Goal: Task Accomplishment & Management: Complete application form

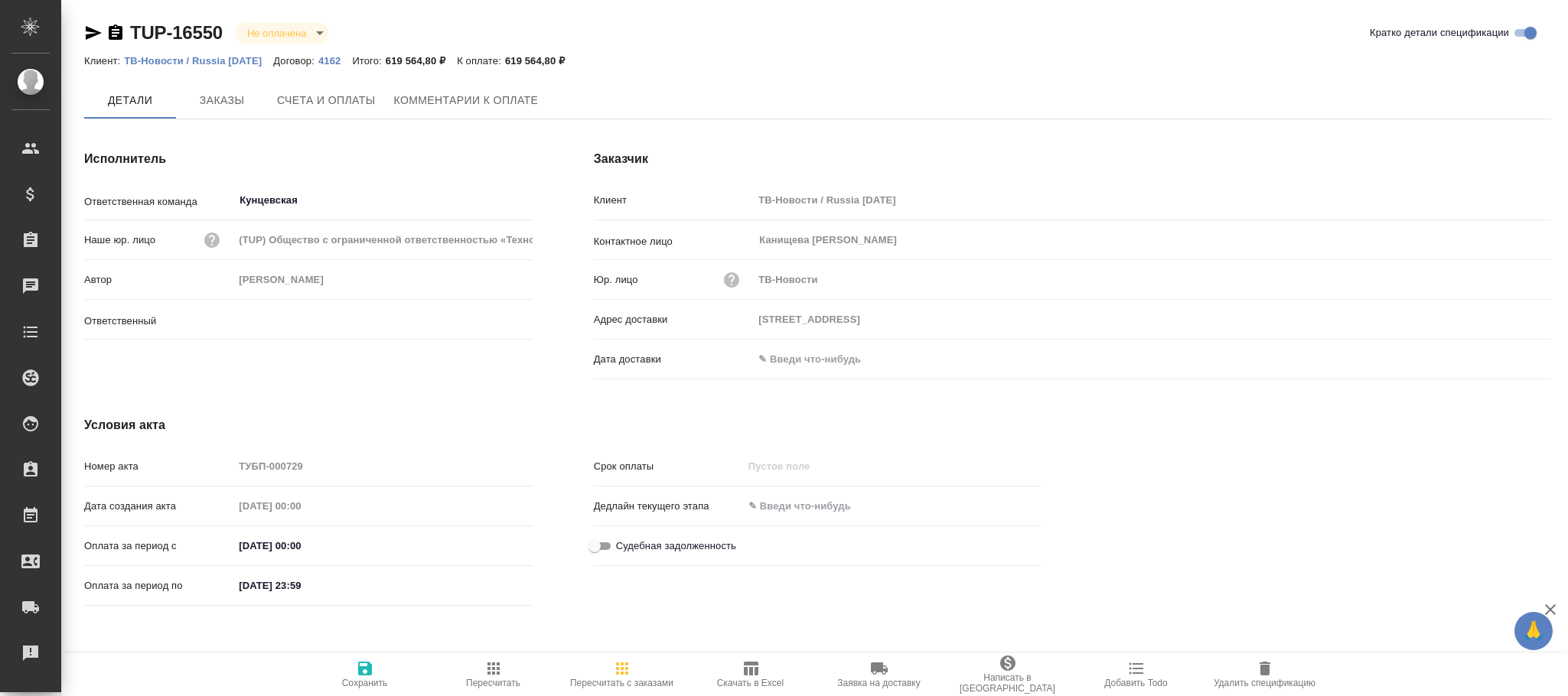
type input "[PERSON_NAME]"
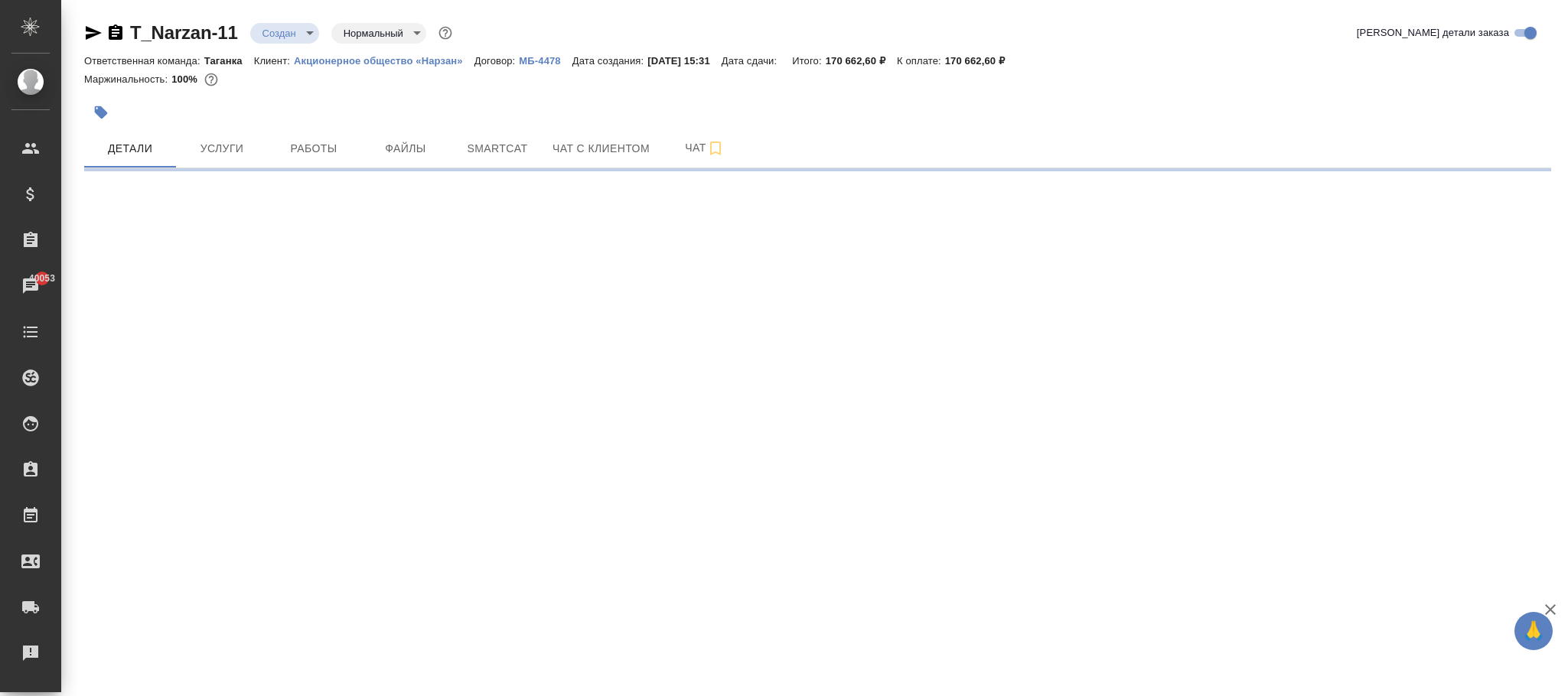
select select "RU"
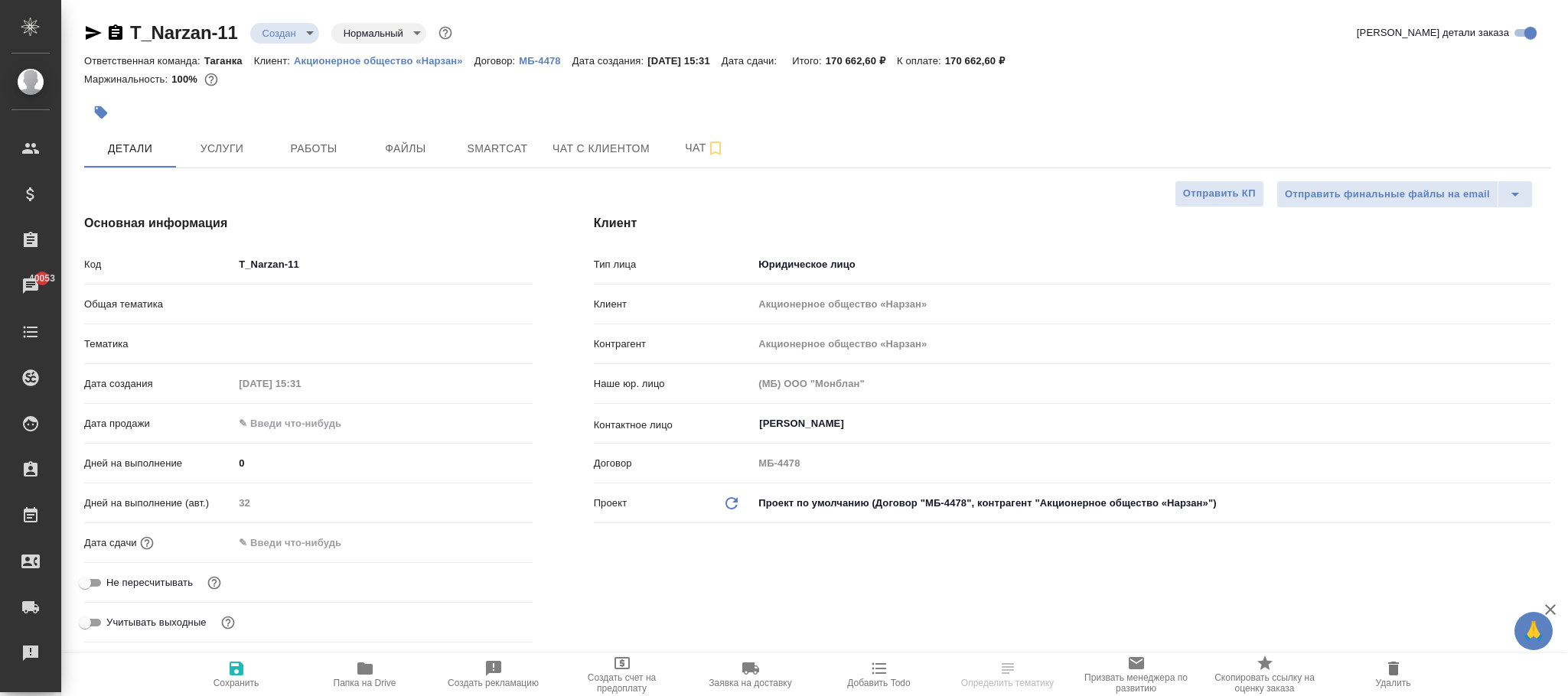
type textarea "x"
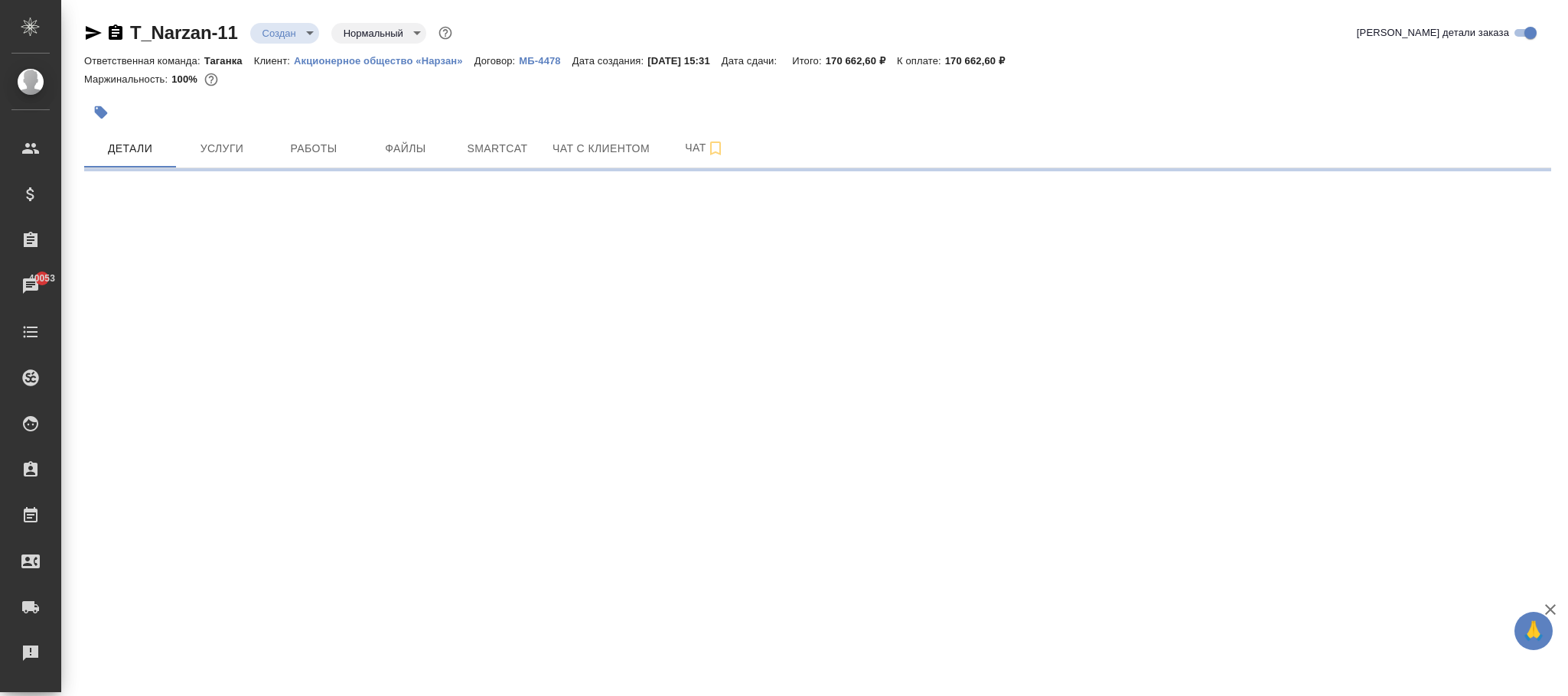
select select "RU"
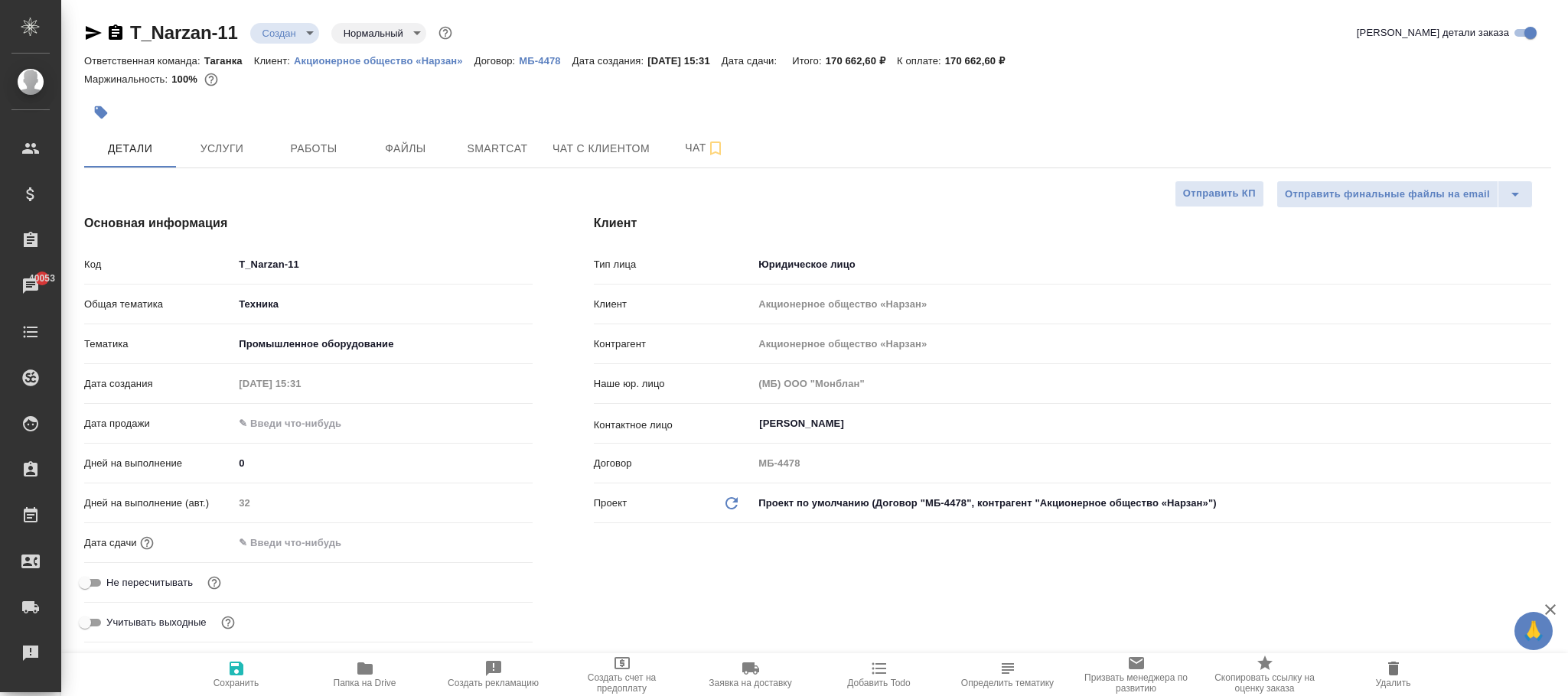
type textarea "x"
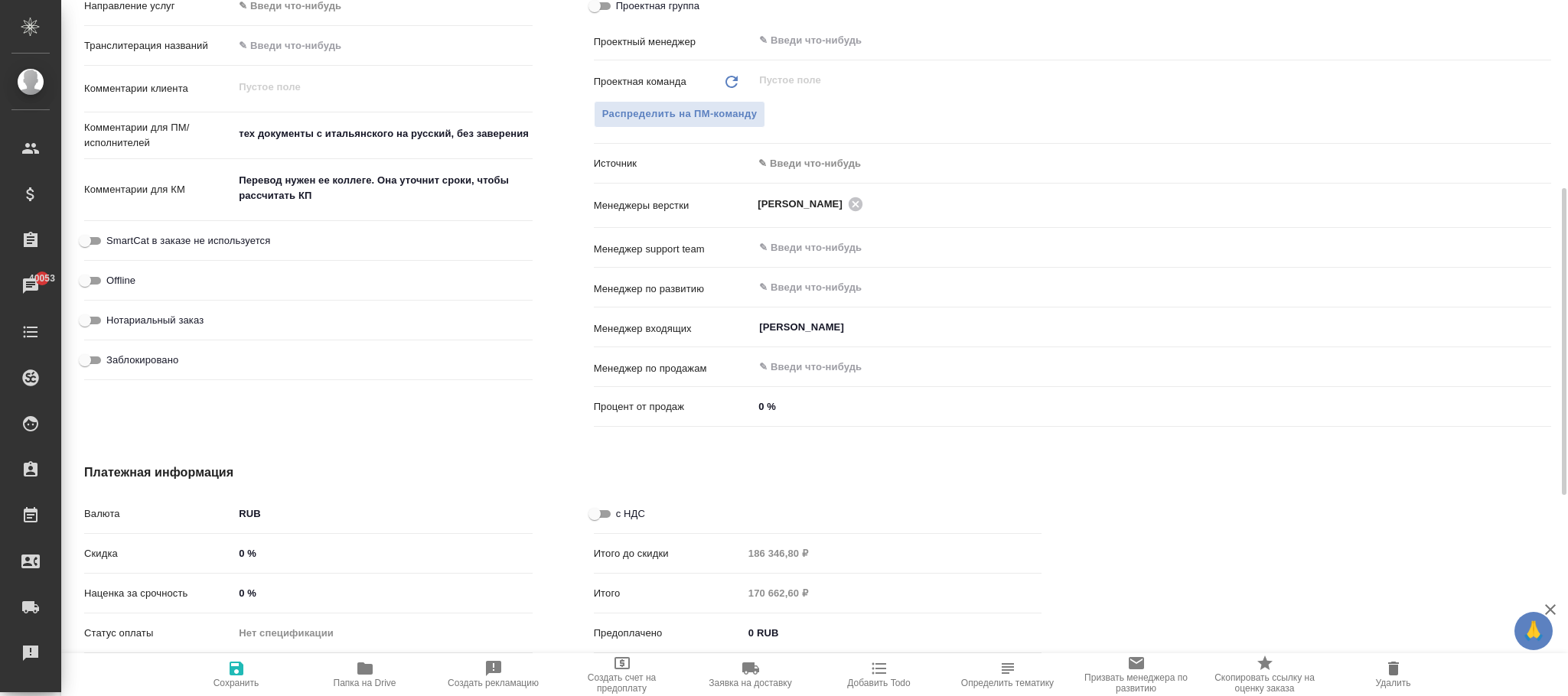
scroll to position [886, 0]
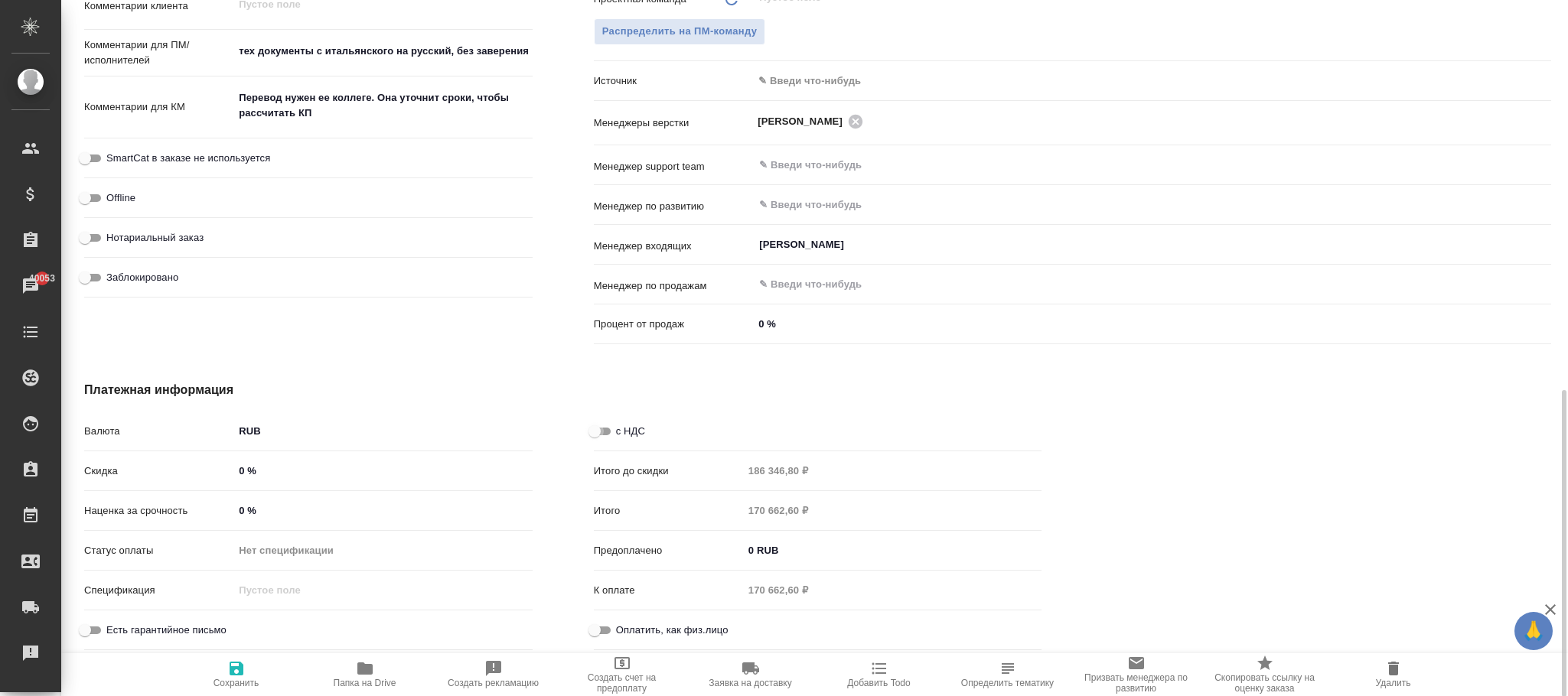
click at [602, 438] on input "с НДС" at bounding box center [595, 430] width 55 height 18
checkbox input "true"
type textarea "x"
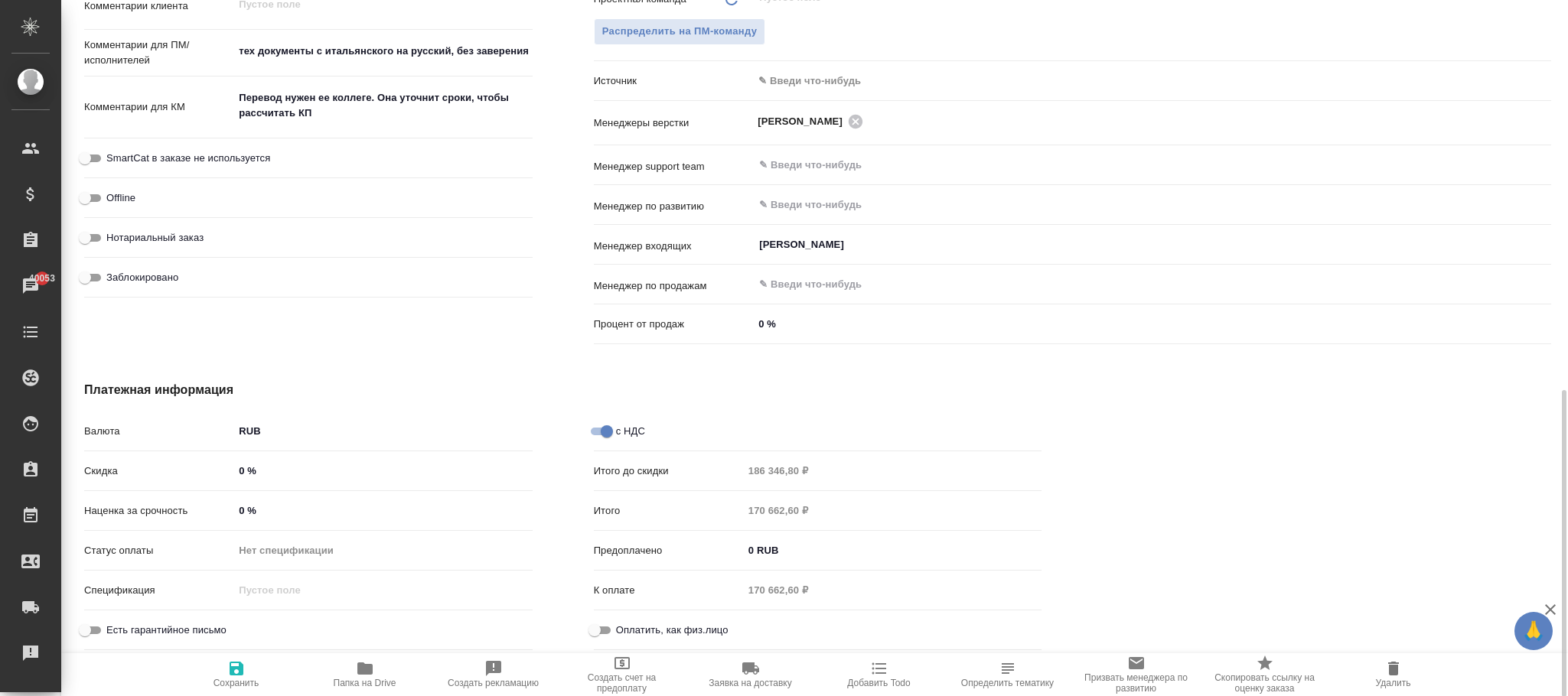
click at [251, 676] on span "Сохранить" at bounding box center [236, 674] width 110 height 29
type textarea "x"
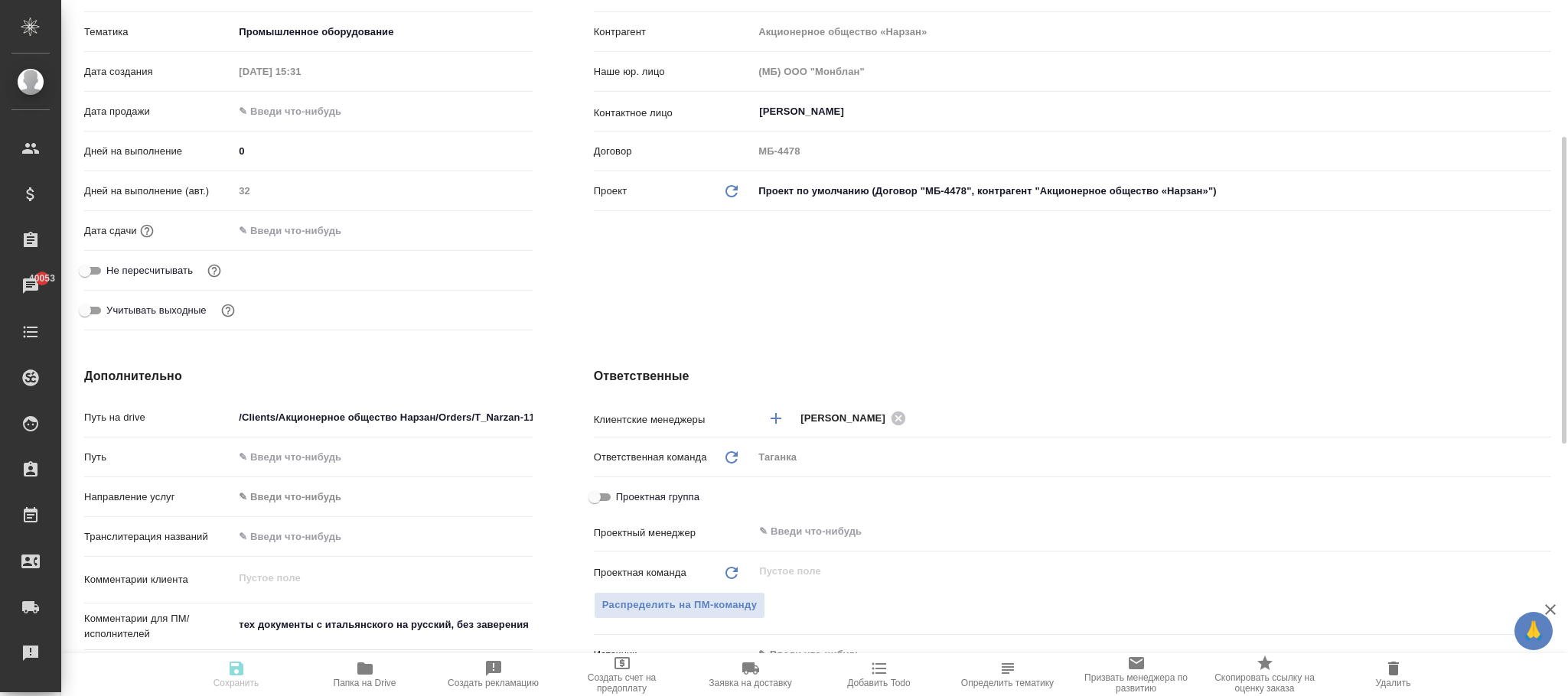
scroll to position [0, 0]
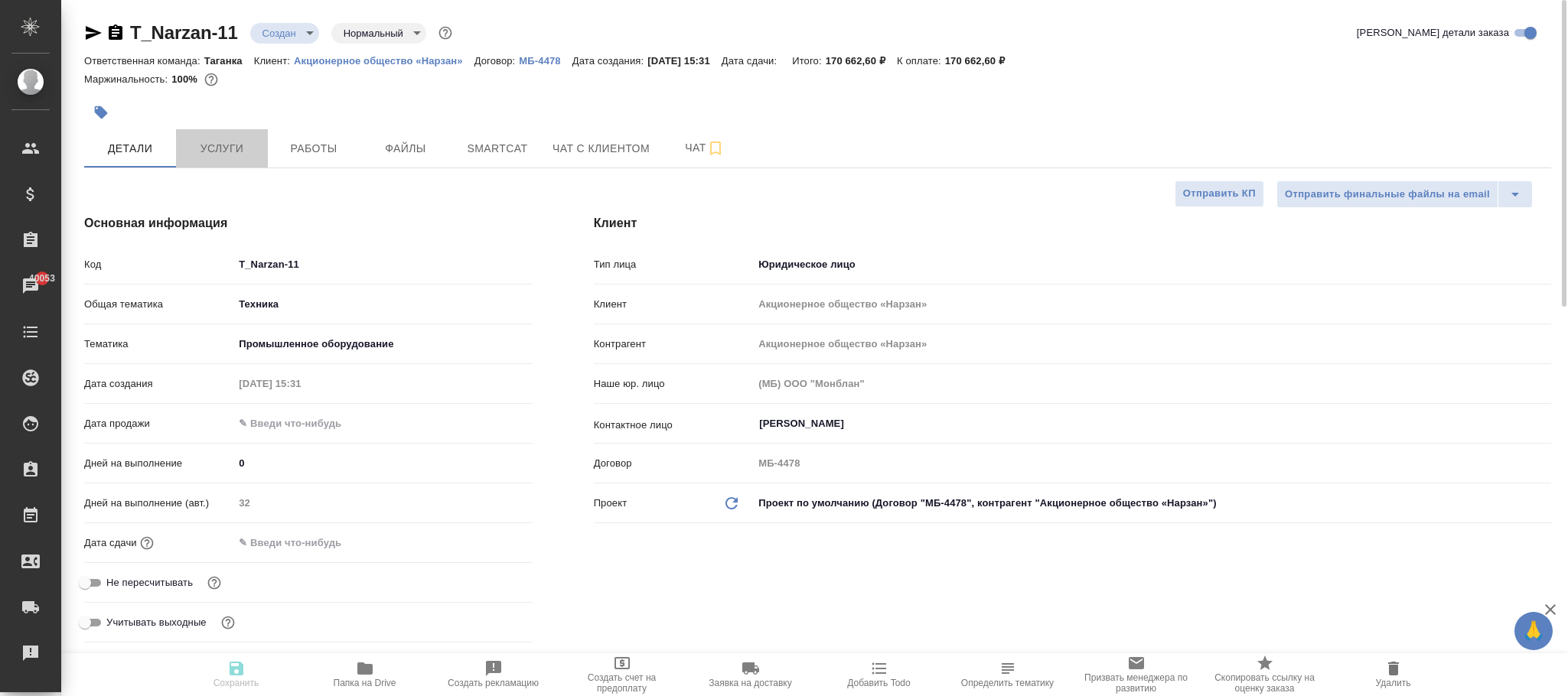
drag, startPoint x: 225, startPoint y: 138, endPoint x: 261, endPoint y: 179, distance: 54.6
click at [225, 140] on button "Услуги" at bounding box center [221, 148] width 91 height 38
type textarea "x"
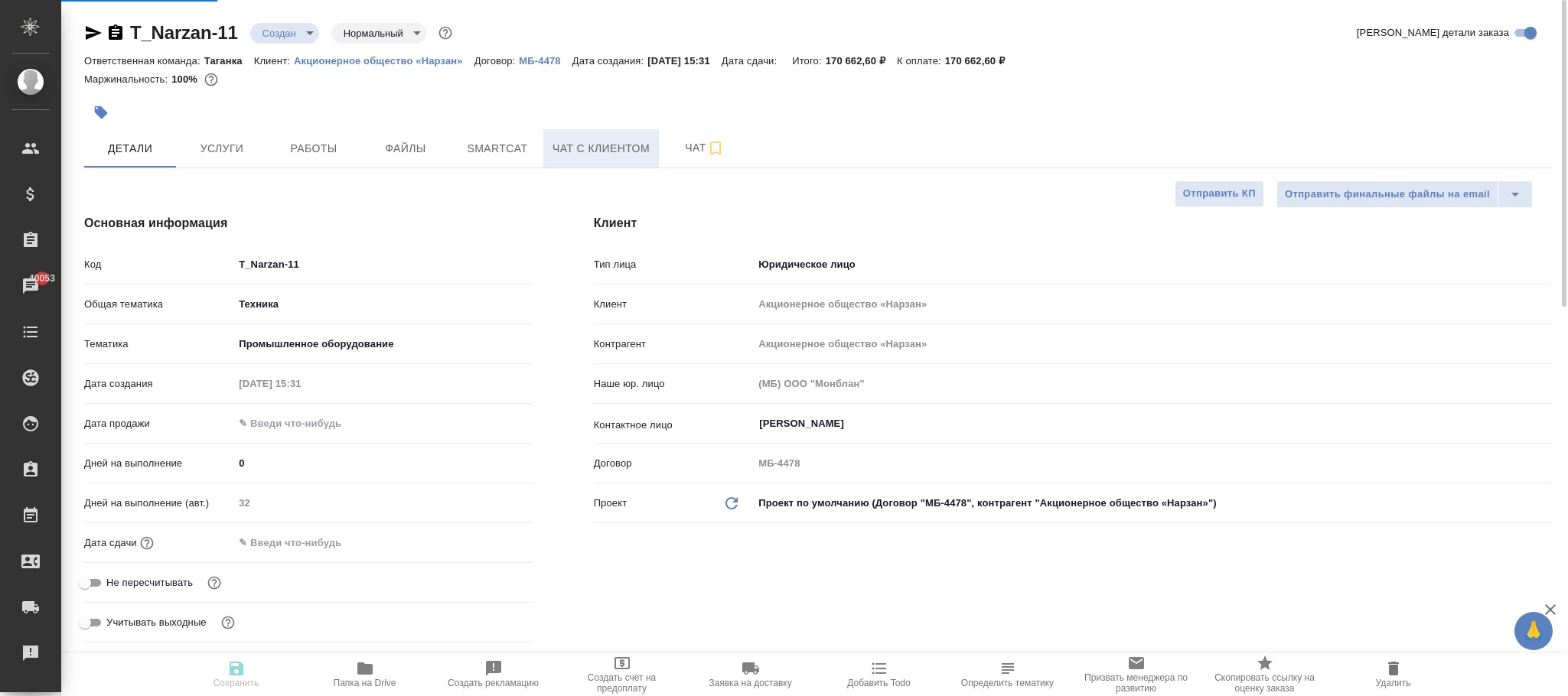
type textarea "x"
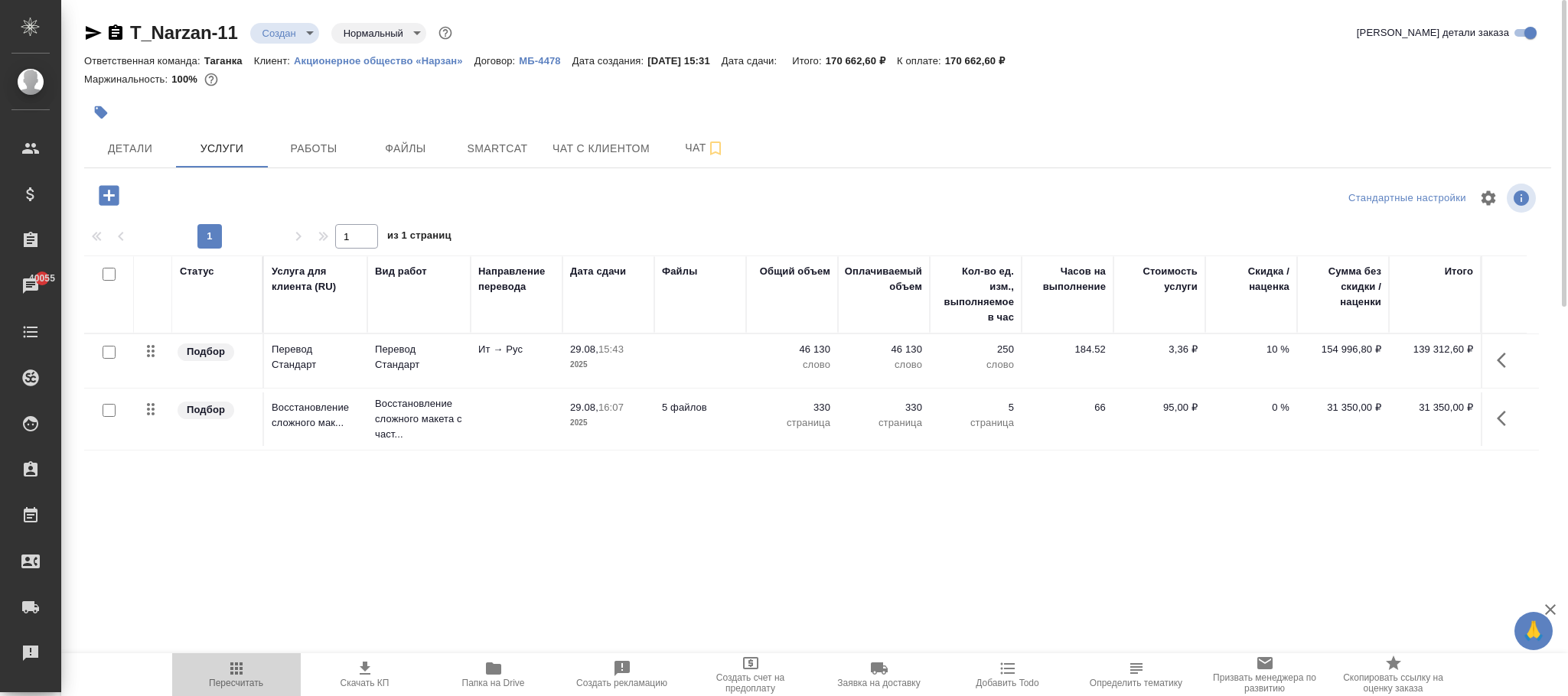
drag, startPoint x: 238, startPoint y: 669, endPoint x: 245, endPoint y: 656, distance: 14.8
click at [245, 656] on button "Пересчитать" at bounding box center [236, 675] width 128 height 43
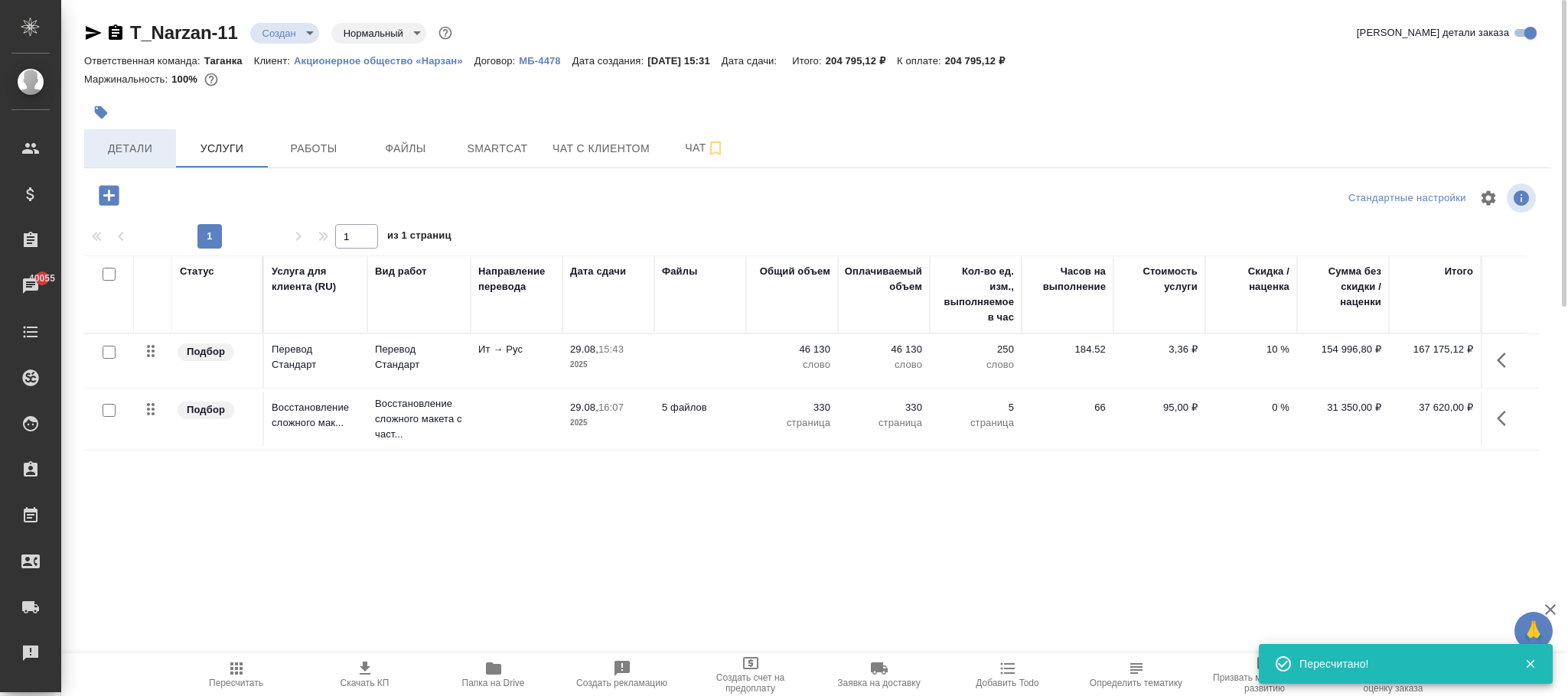
click at [148, 156] on span "Детали" at bounding box center [130, 149] width 73 height 19
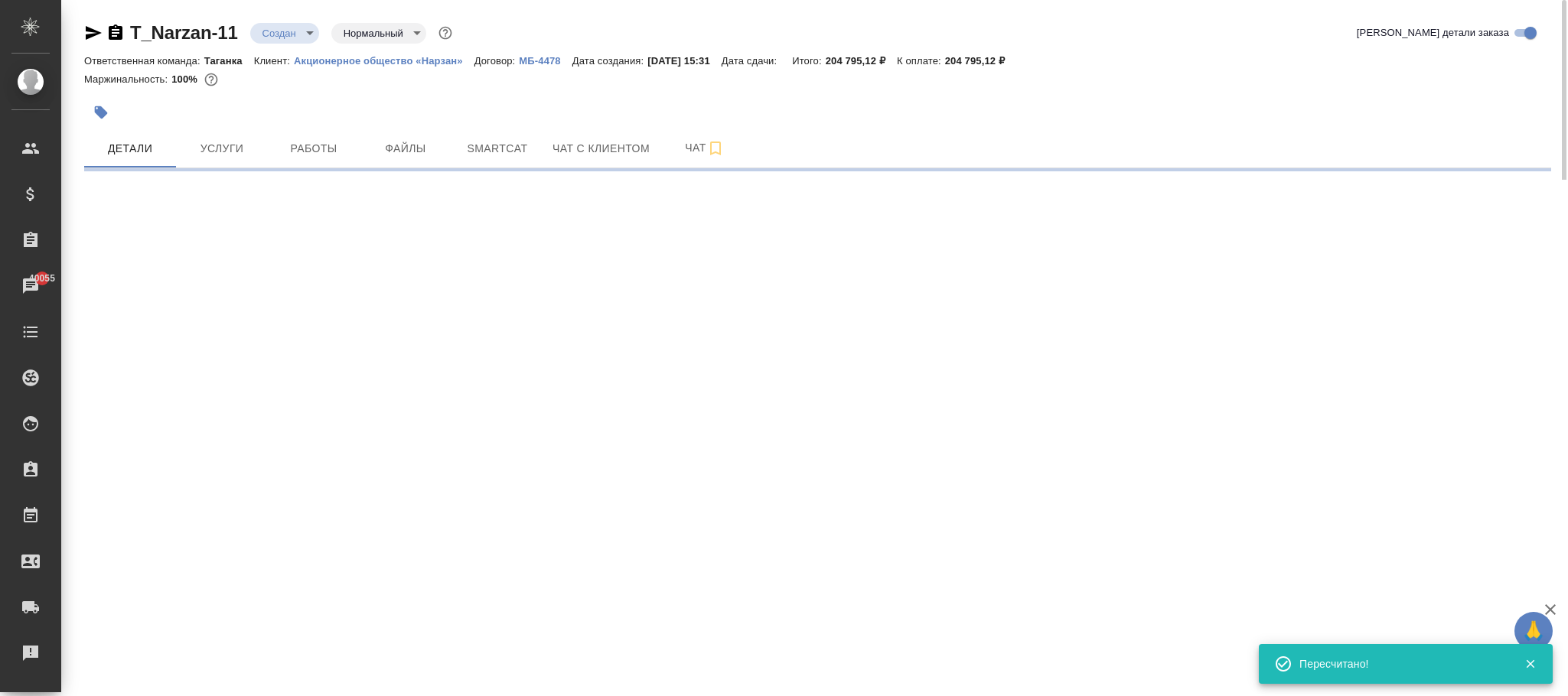
select select "RU"
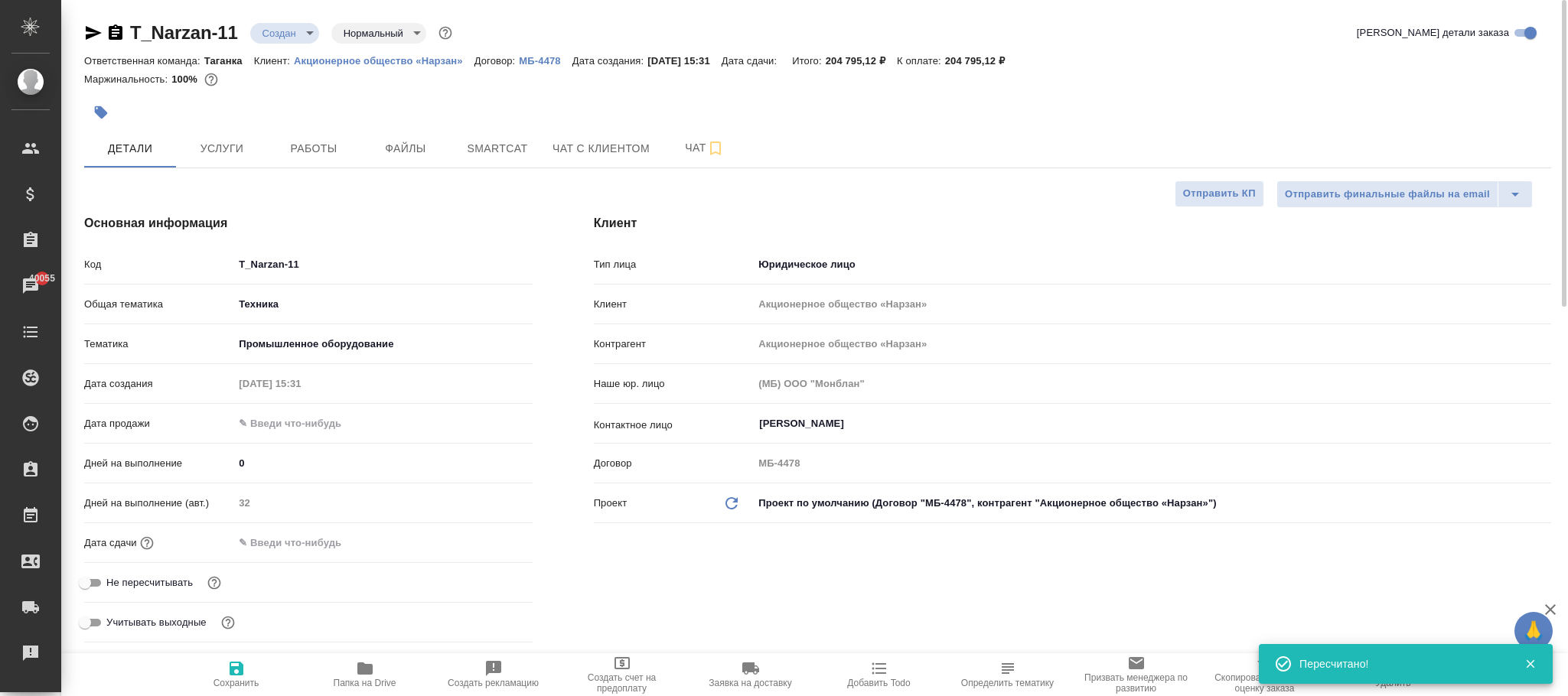
type textarea "x"
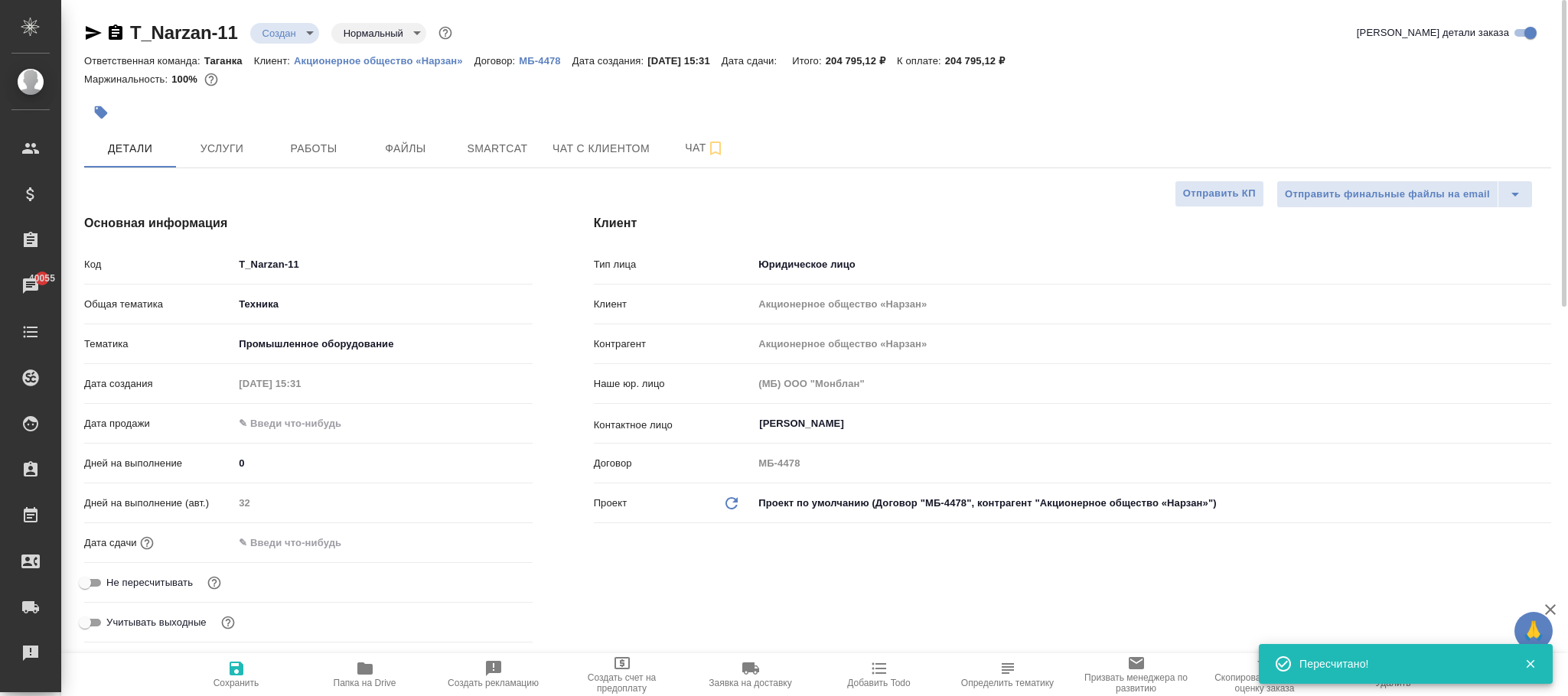
type textarea "x"
drag, startPoint x: 253, startPoint y: 677, endPoint x: 377, endPoint y: 340, distance: 359.1
click at [267, 653] on button "Сохранить" at bounding box center [236, 675] width 128 height 43
type textarea "x"
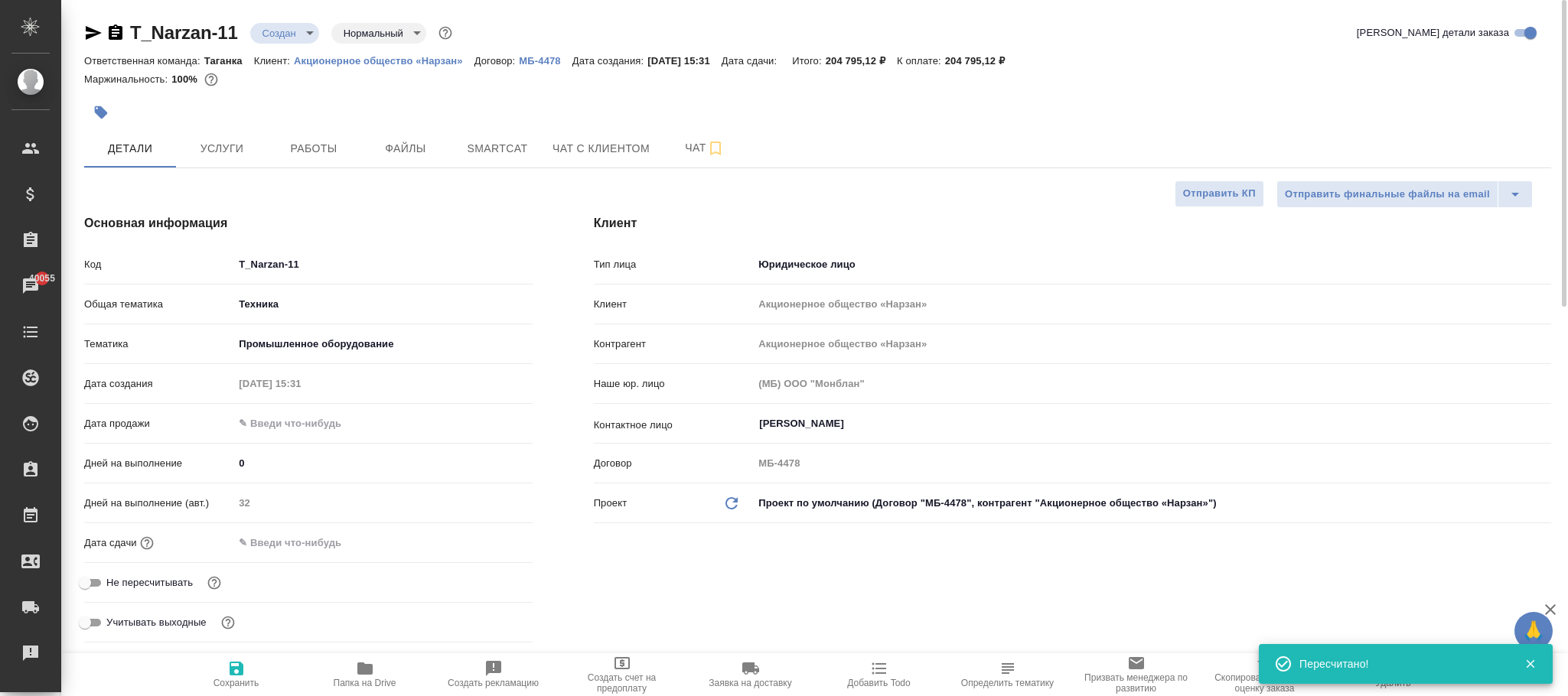
type textarea "x"
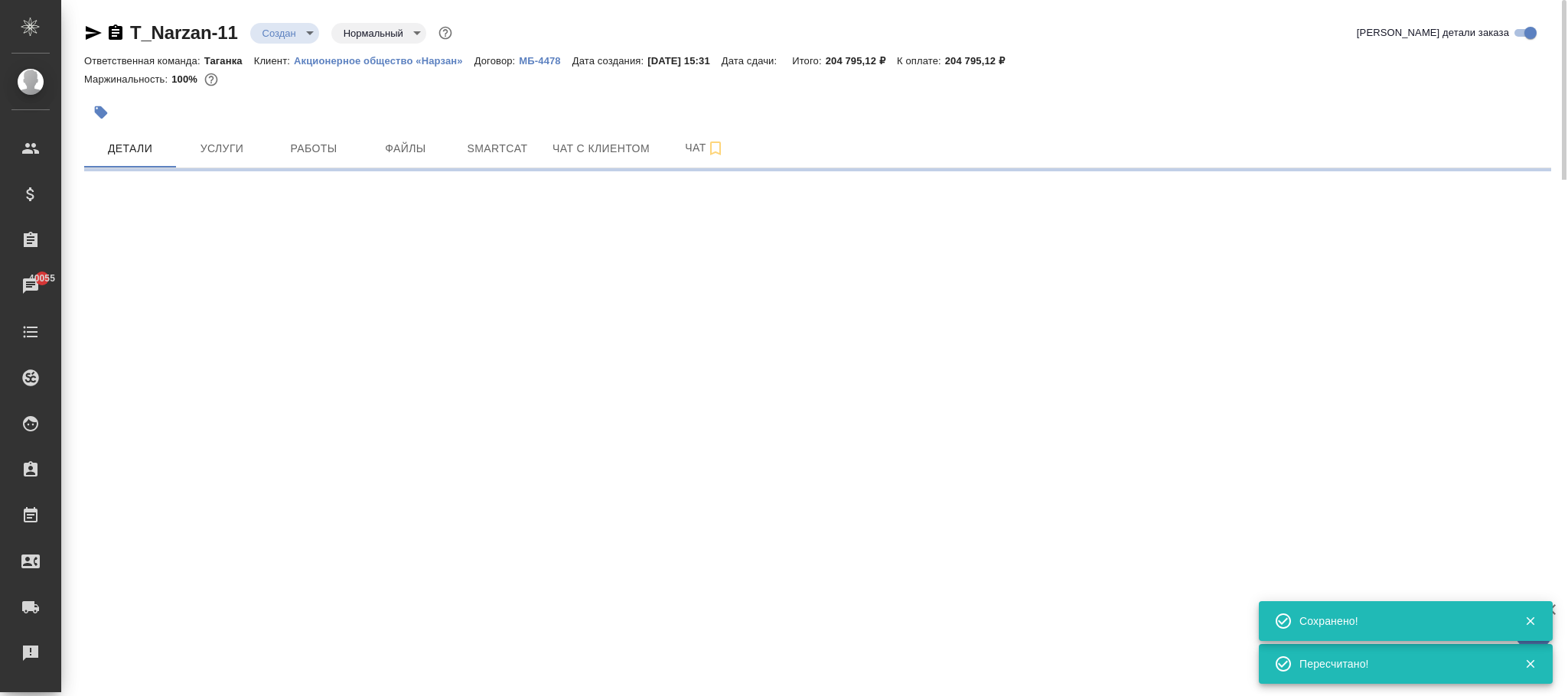
select select "RU"
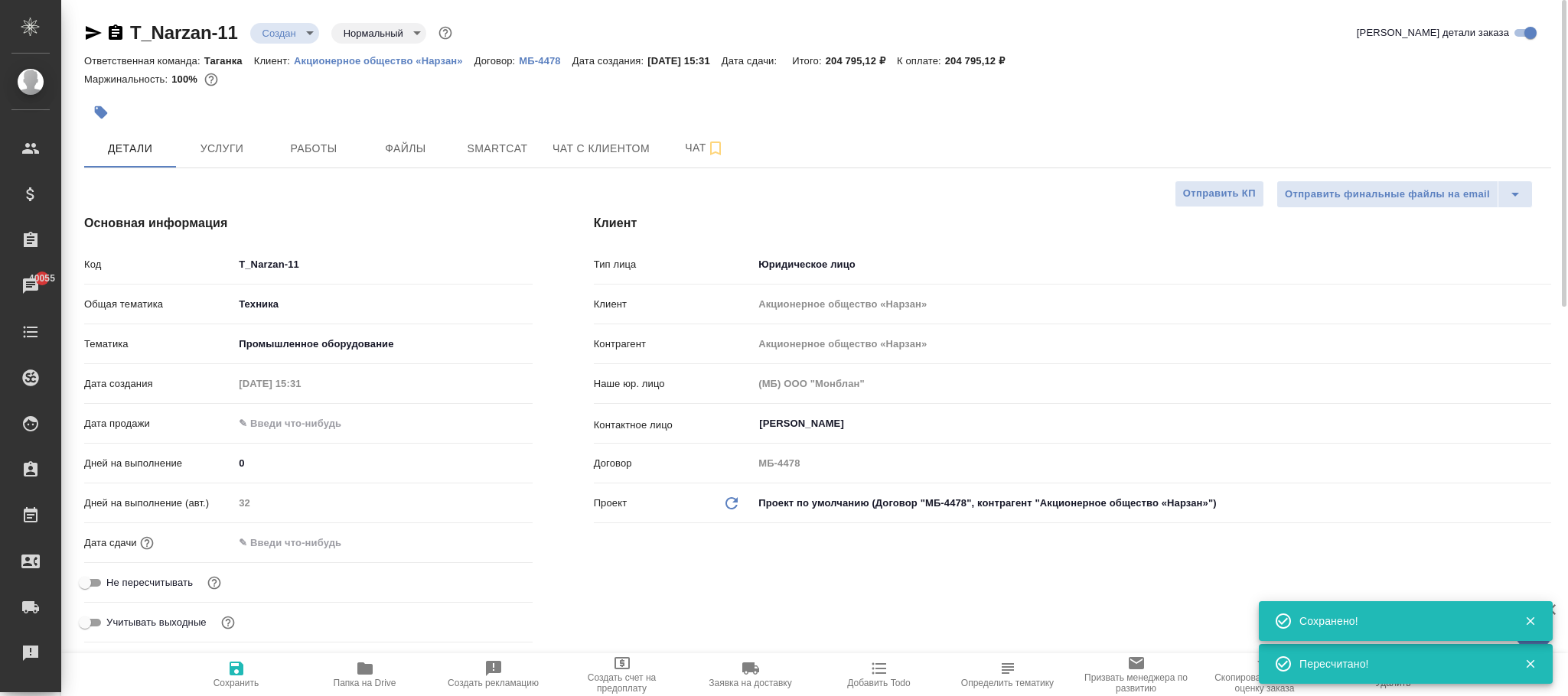
type textarea "x"
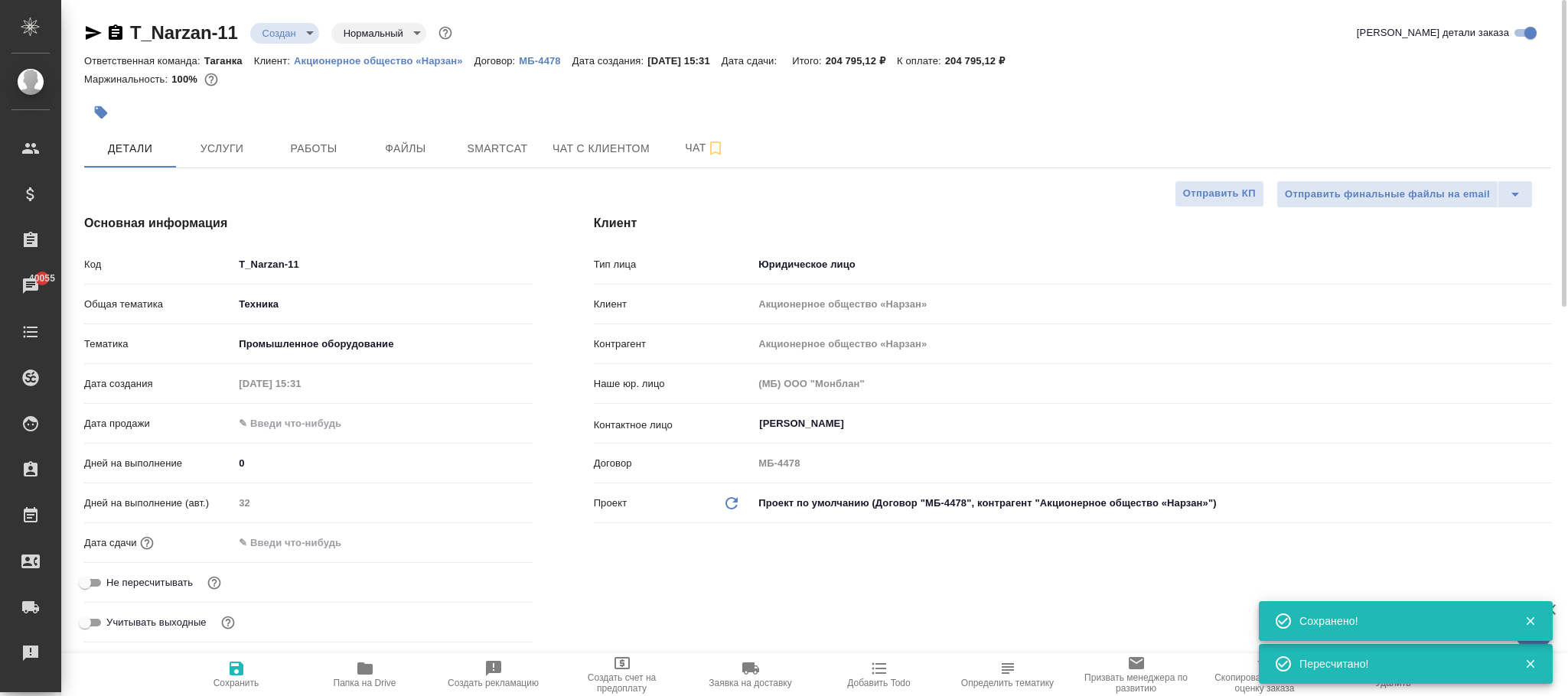
type textarea "x"
